Goal: Obtain resource: Download file/media

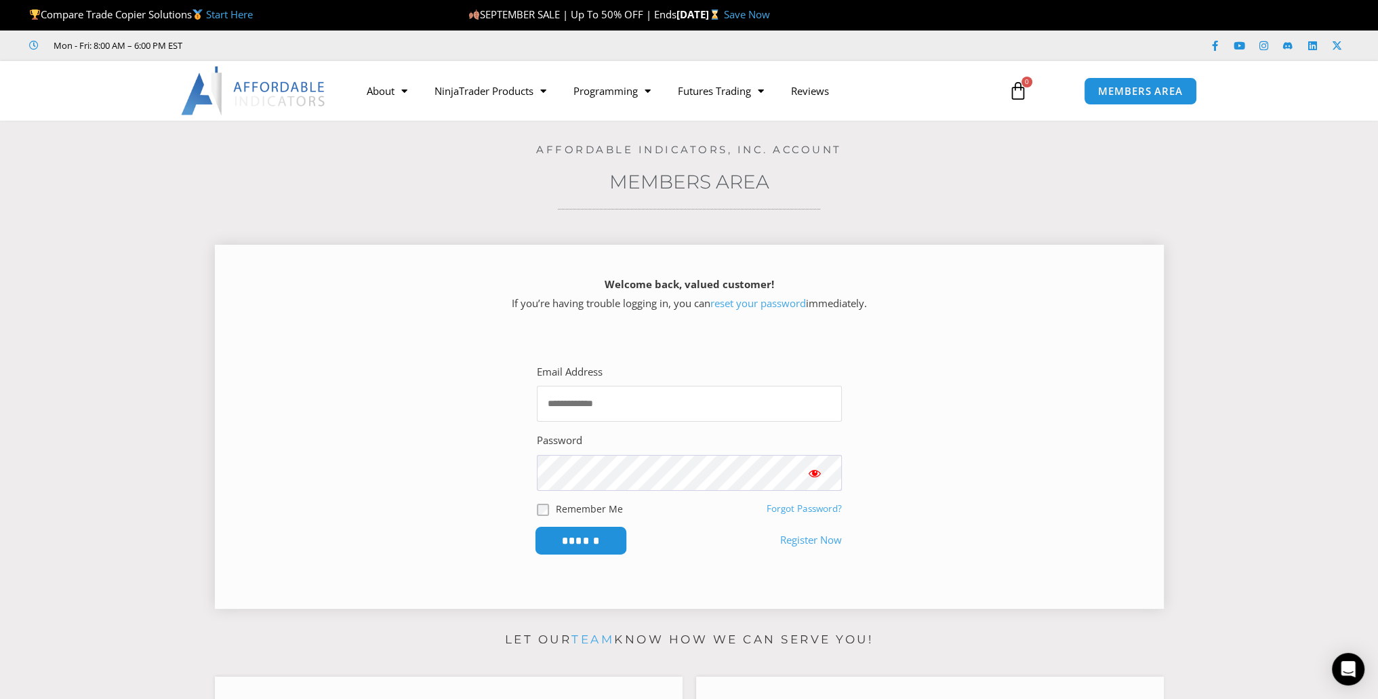
type input "**********"
click at [577, 538] on input "******" at bounding box center [580, 540] width 93 height 29
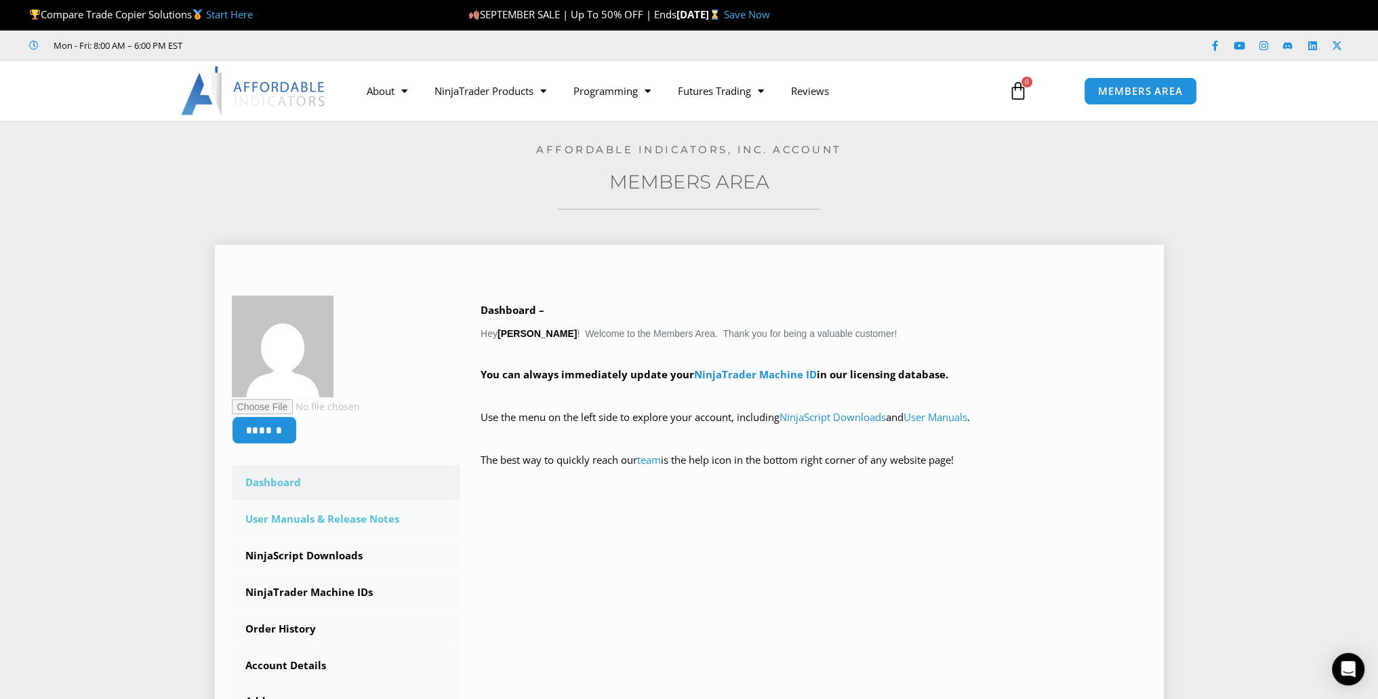
click at [312, 517] on link "User Manuals & Release Notes" at bounding box center [346, 519] width 229 height 35
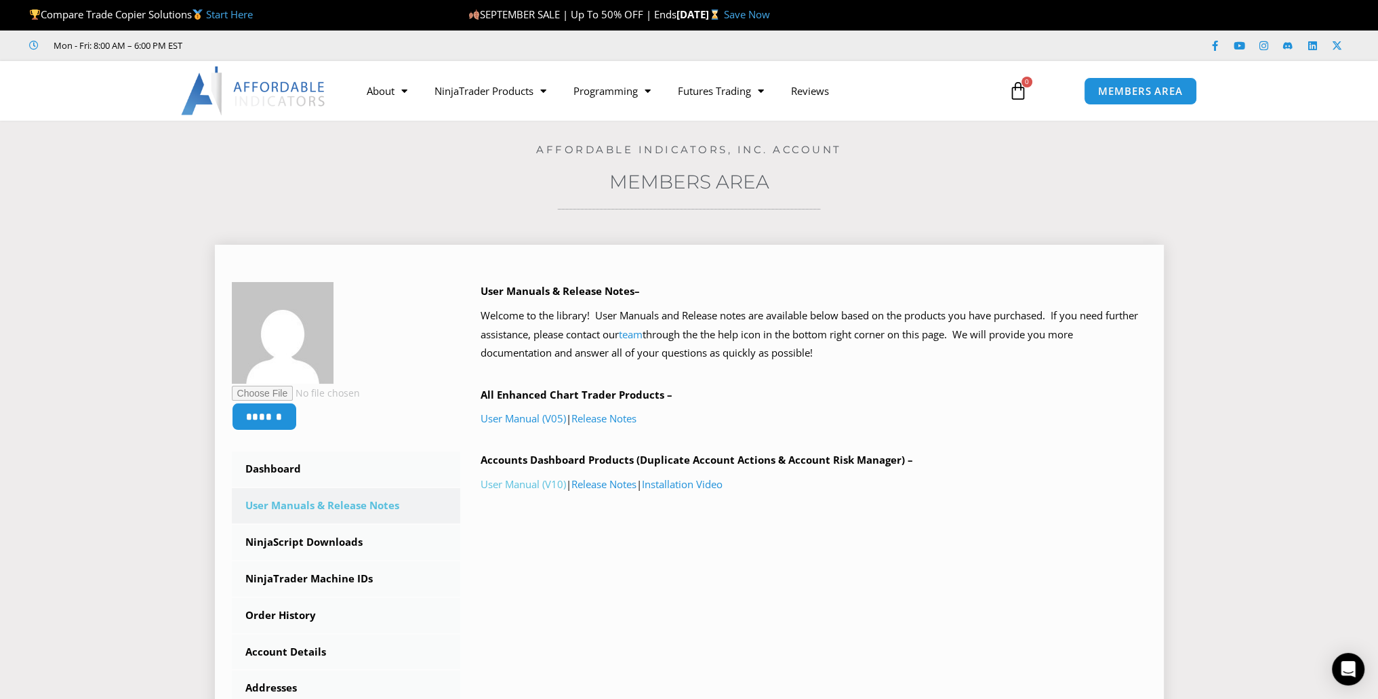
click at [529, 485] on link "User Manual (V10)" at bounding box center [523, 484] width 85 height 14
